Goal: Check status: Check status

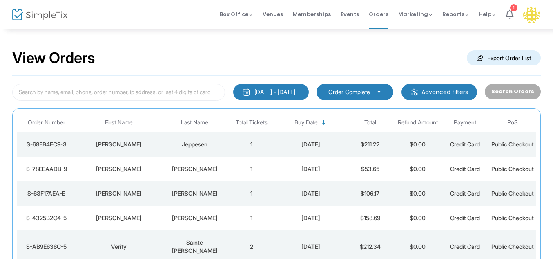
click at [242, 94] on img "button" at bounding box center [246, 92] width 8 height 8
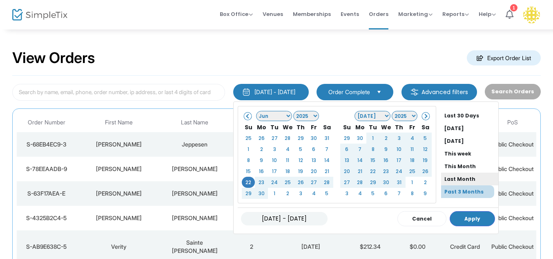
click at [447, 175] on li "Last Month" at bounding box center [469, 178] width 57 height 13
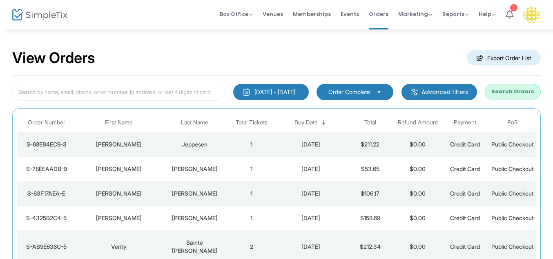
click at [289, 89] on div "[DATE] - [DATE]" at bounding box center [275, 92] width 41 height 8
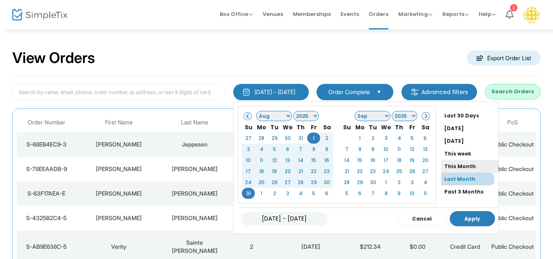
click at [441, 168] on li "This Month" at bounding box center [469, 166] width 57 height 13
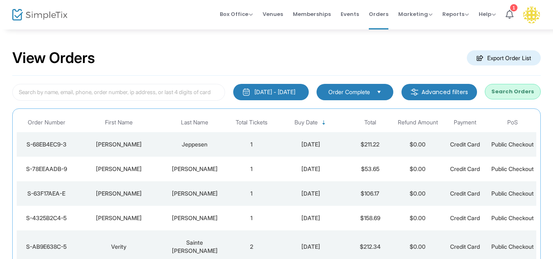
click at [266, 94] on div "[DATE] - [DATE]" at bounding box center [275, 92] width 41 height 8
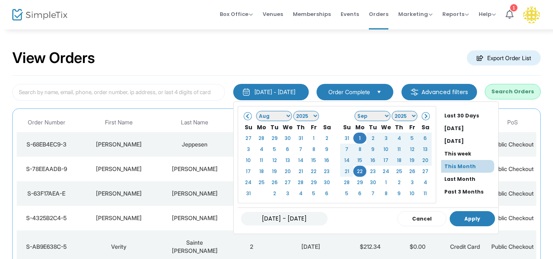
click at [462, 214] on button "Apply" at bounding box center [472, 218] width 45 height 15
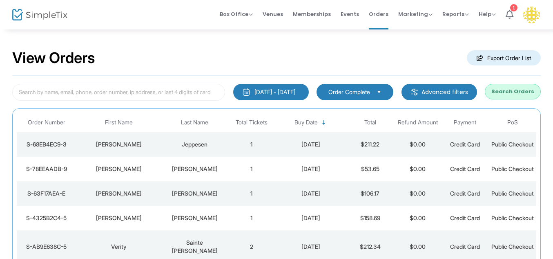
click at [295, 94] on div "[DATE] - [DATE]" at bounding box center [275, 92] width 41 height 8
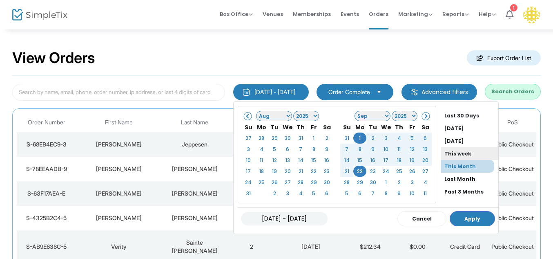
click at [458, 150] on li "This week" at bounding box center [469, 153] width 57 height 13
type input "[DATE] - [DATE]"
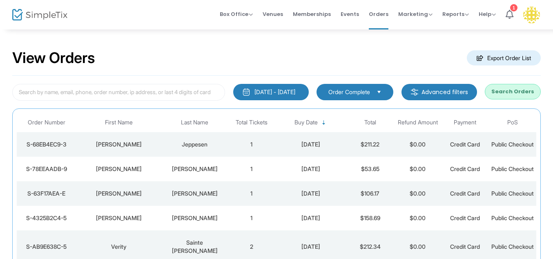
click at [284, 91] on div "[DATE] - [DATE]" at bounding box center [275, 92] width 41 height 8
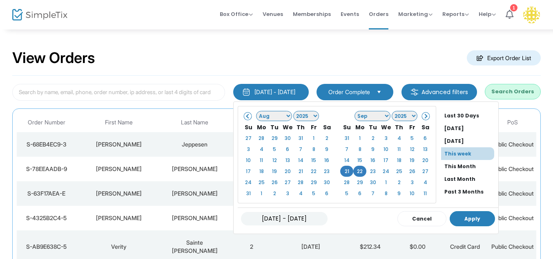
click at [450, 219] on button "Apply" at bounding box center [472, 218] width 45 height 15
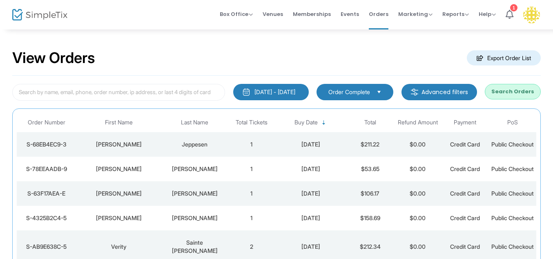
click at [280, 95] on div "[DATE] - [DATE]" at bounding box center [275, 92] width 41 height 8
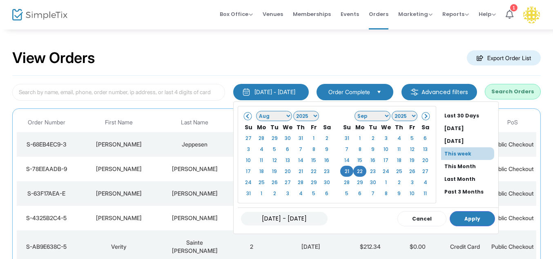
click at [305, 56] on div "View Orders Export Order List" at bounding box center [276, 58] width 529 height 35
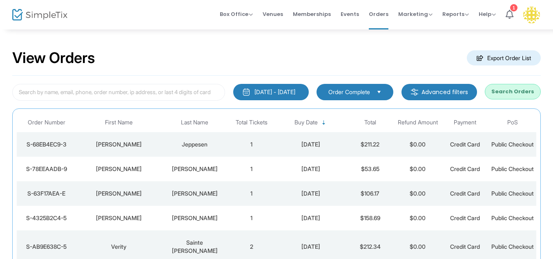
click at [275, 94] on div "[DATE] - [DATE]" at bounding box center [275, 92] width 41 height 8
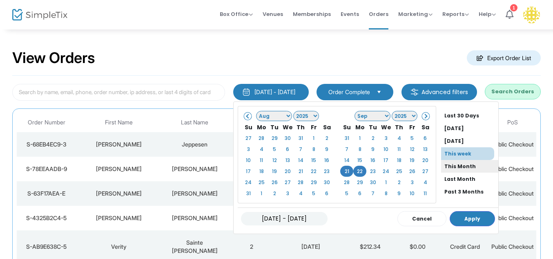
click at [441, 167] on li "This Month" at bounding box center [469, 166] width 57 height 13
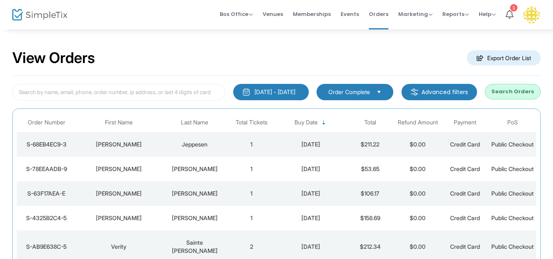
click at [325, 123] on span "Sortable" at bounding box center [324, 122] width 7 height 7
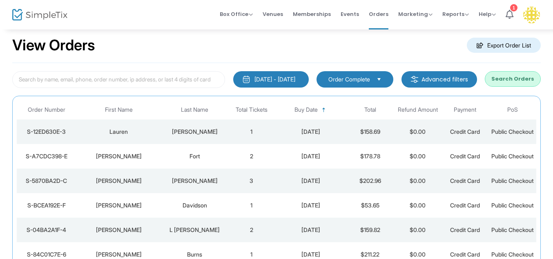
scroll to position [11, 0]
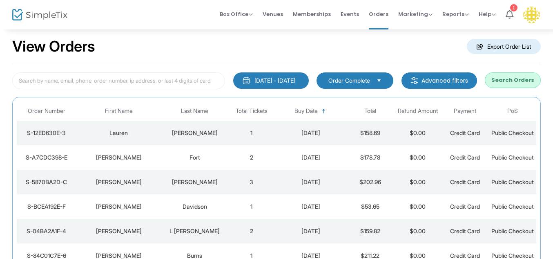
click at [448, 76] on m-button "Advanced filters" at bounding box center [440, 80] width 76 height 16
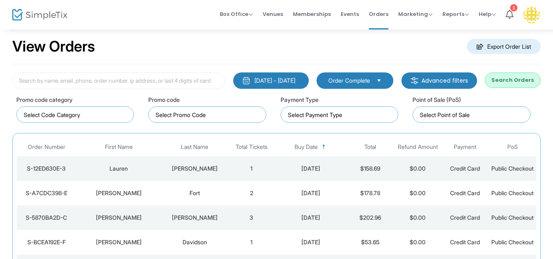
click at [448, 76] on m-button "Advanced filters" at bounding box center [440, 80] width 76 height 16
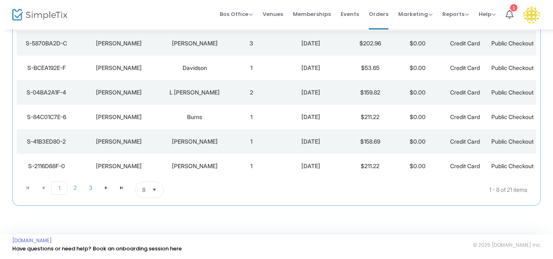
scroll to position [213, 0]
click at [76, 188] on span "2" at bounding box center [75, 187] width 16 height 12
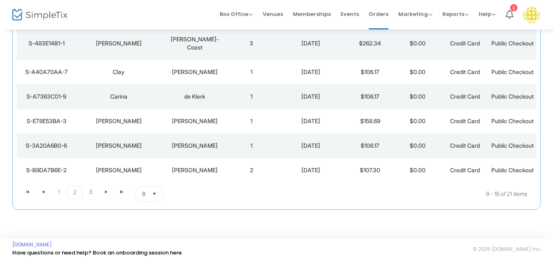
scroll to position [152, 0]
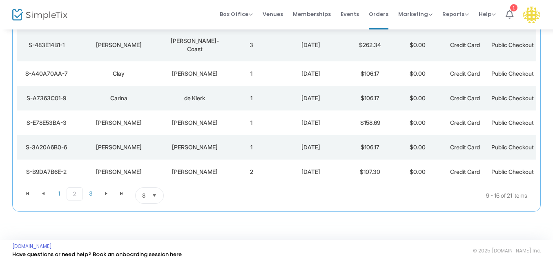
click at [128, 102] on div "Carina" at bounding box center [118, 98] width 81 height 8
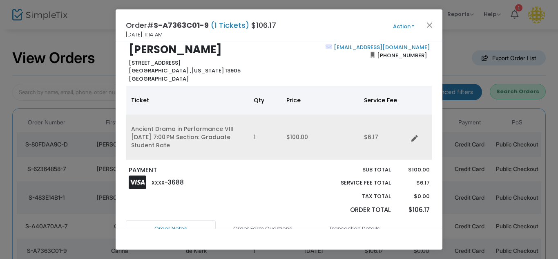
scroll to position [16, 0]
